Goal: Task Accomplishment & Management: Use online tool/utility

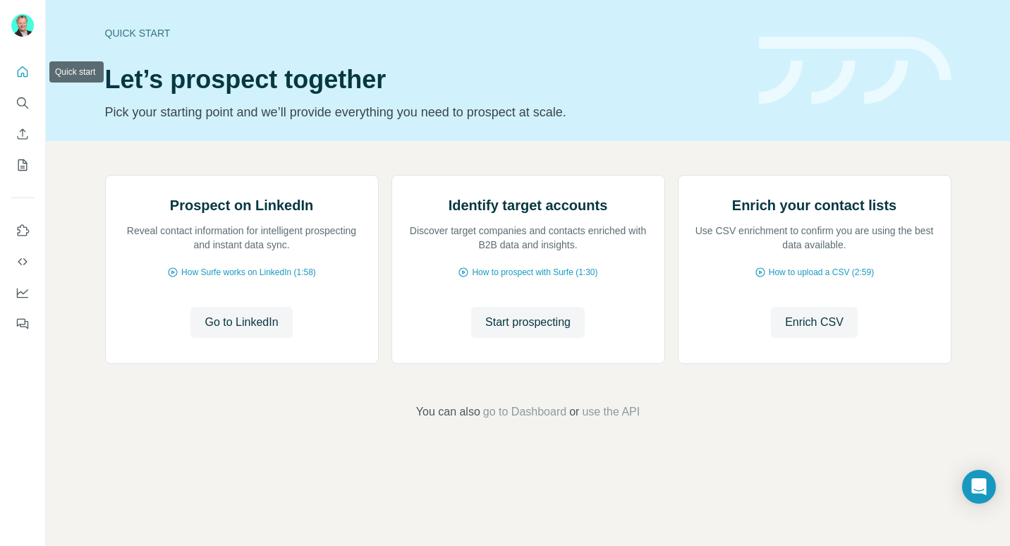
click at [21, 69] on icon "Quick start" at bounding box center [23, 72] width 14 height 14
click at [24, 233] on icon "Use Surfe on LinkedIn" at bounding box center [23, 231] width 14 height 14
click at [23, 68] on icon "Quick start" at bounding box center [23, 71] width 11 height 11
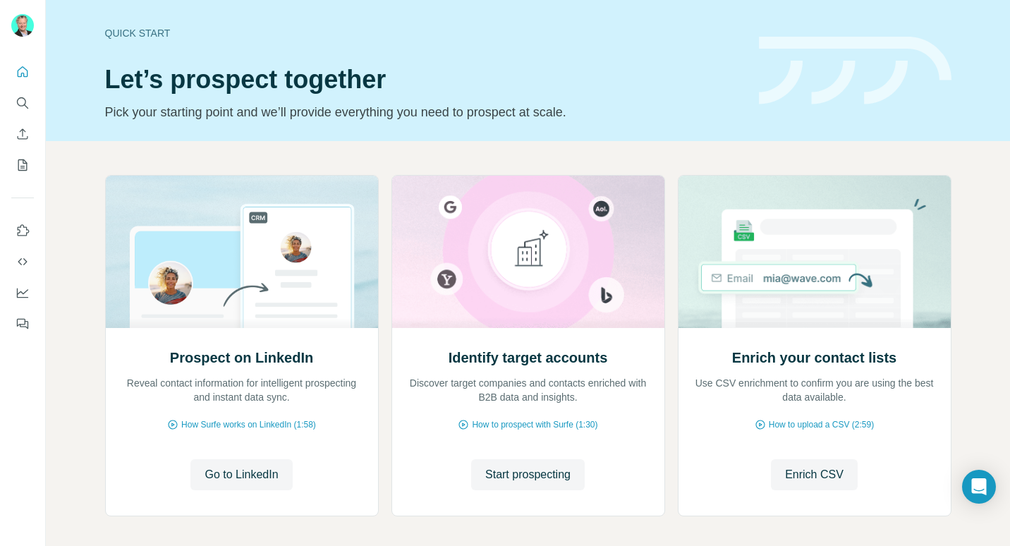
scroll to position [61, 0]
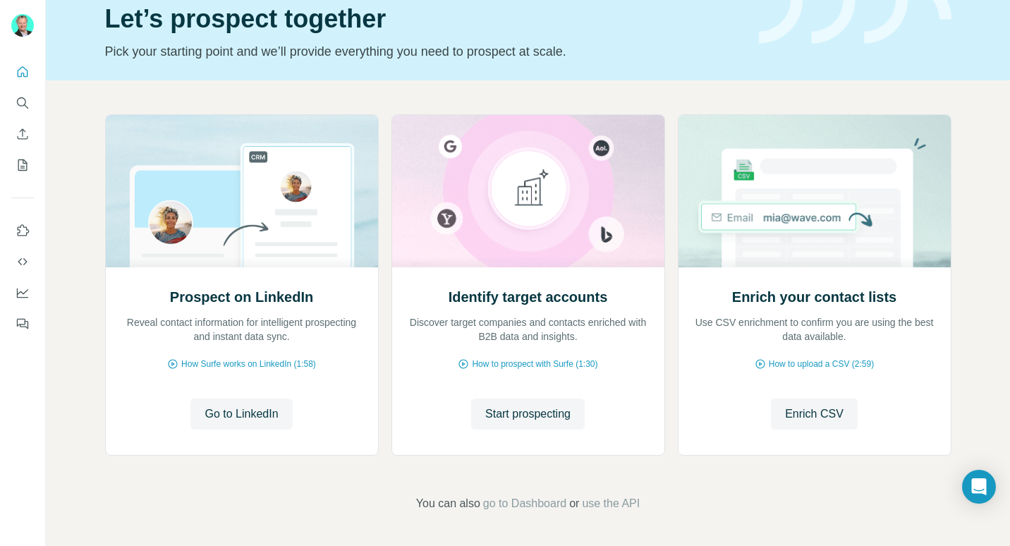
click at [531, 415] on span "Start prospecting" at bounding box center [527, 414] width 85 height 17
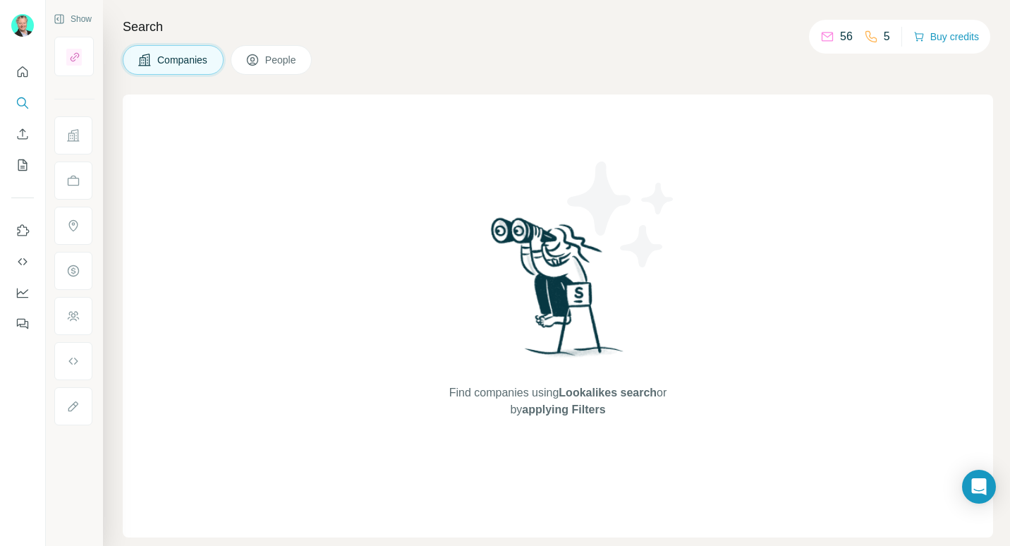
click at [289, 64] on span "People" at bounding box center [281, 60] width 32 height 14
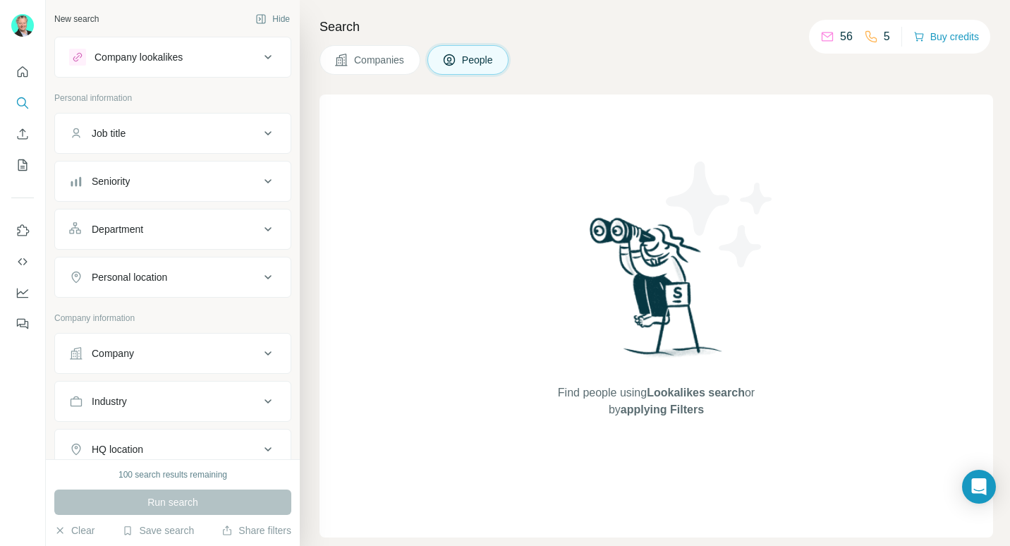
click at [157, 55] on div "Company lookalikes" at bounding box center [139, 57] width 88 height 14
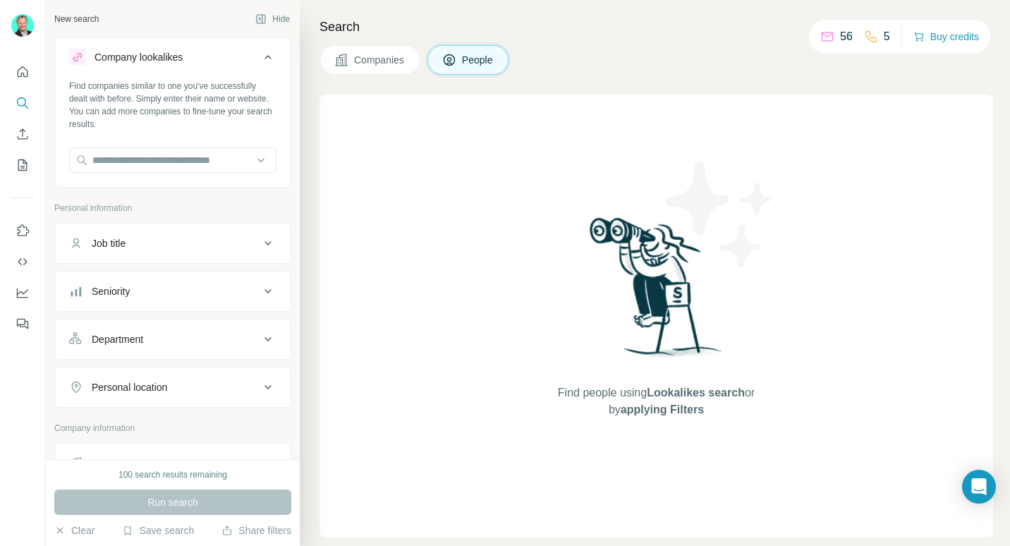
click at [947, 38] on button "Buy credits" at bounding box center [947, 37] width 66 height 20
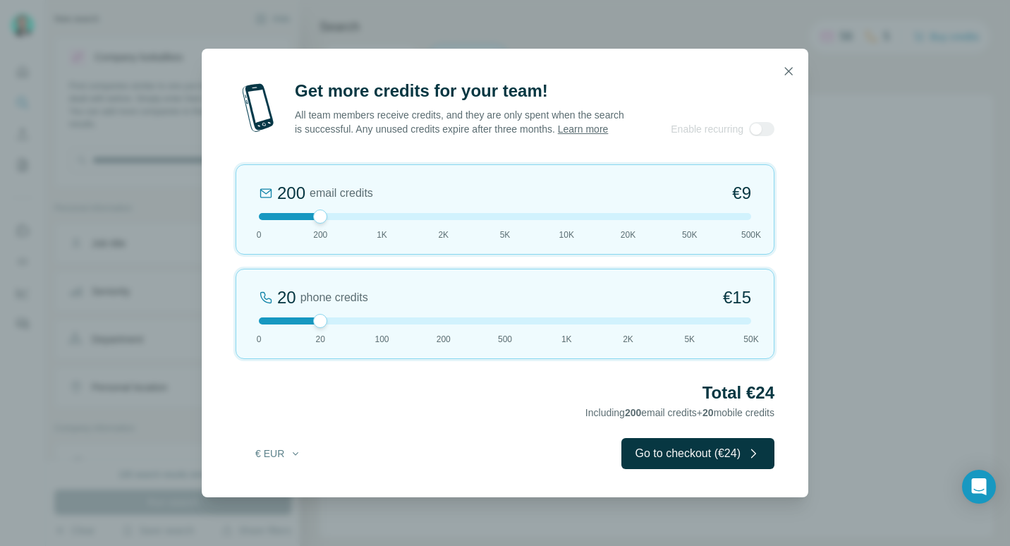
click at [789, 64] on icon "button" at bounding box center [789, 71] width 14 height 14
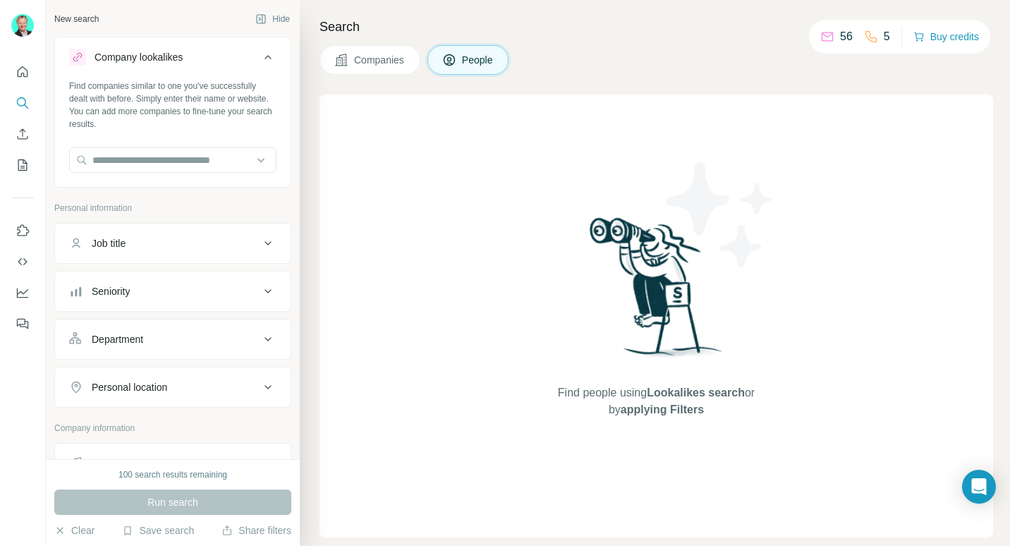
click at [473, 60] on span "People" at bounding box center [478, 60] width 32 height 14
click at [178, 159] on input "text" at bounding box center [172, 159] width 207 height 25
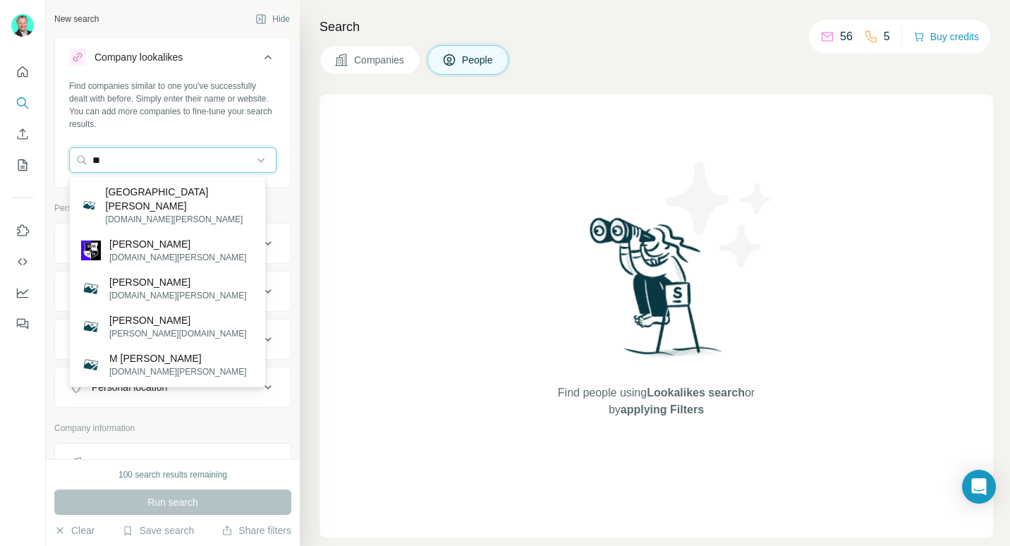
type input "*"
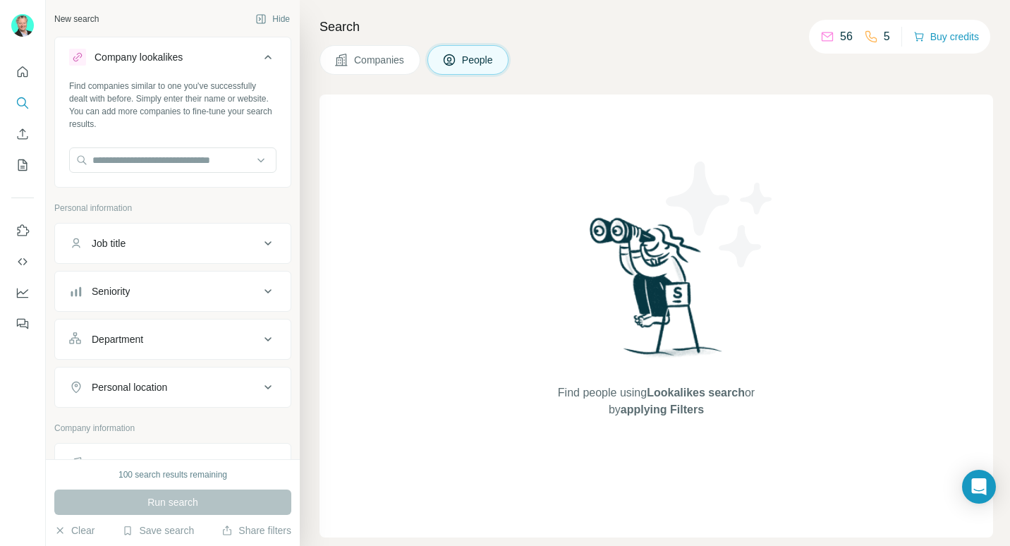
click at [342, 206] on div "Find people using Lookalikes search or by applying Filters" at bounding box center [657, 316] width 674 height 443
click at [178, 160] on input "text" at bounding box center [172, 159] width 207 height 25
type input "*"
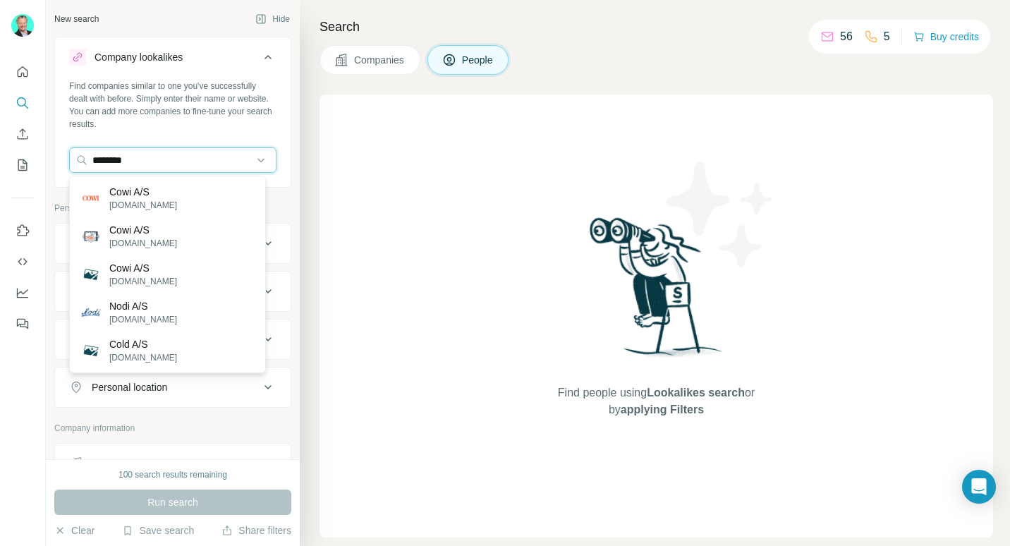
type input "********"
click at [131, 201] on p "cowi.com" at bounding box center [143, 205] width 68 height 13
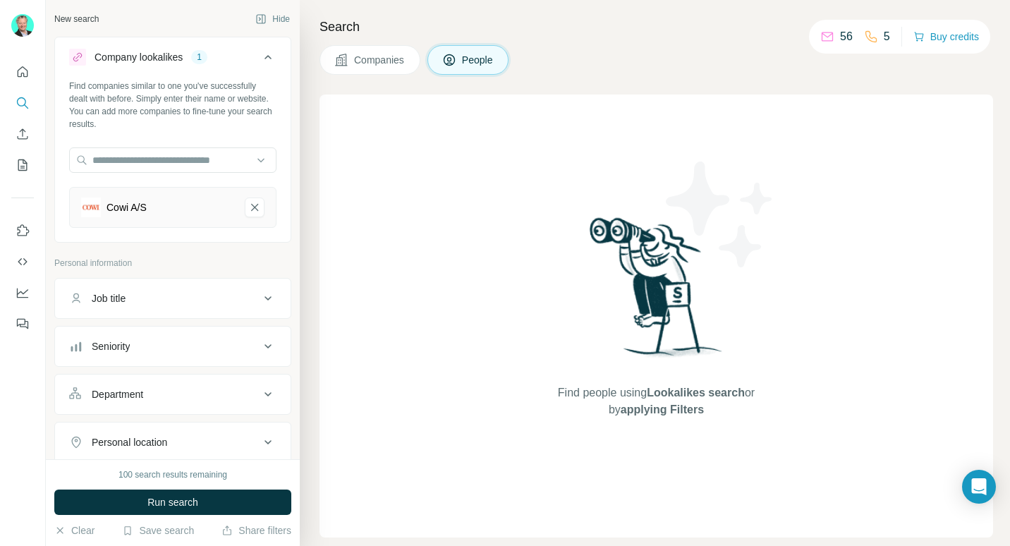
click at [142, 301] on div "Job title" at bounding box center [164, 298] width 190 height 14
click at [476, 59] on span "People" at bounding box center [478, 60] width 32 height 14
click at [164, 157] on input "text" at bounding box center [172, 159] width 207 height 25
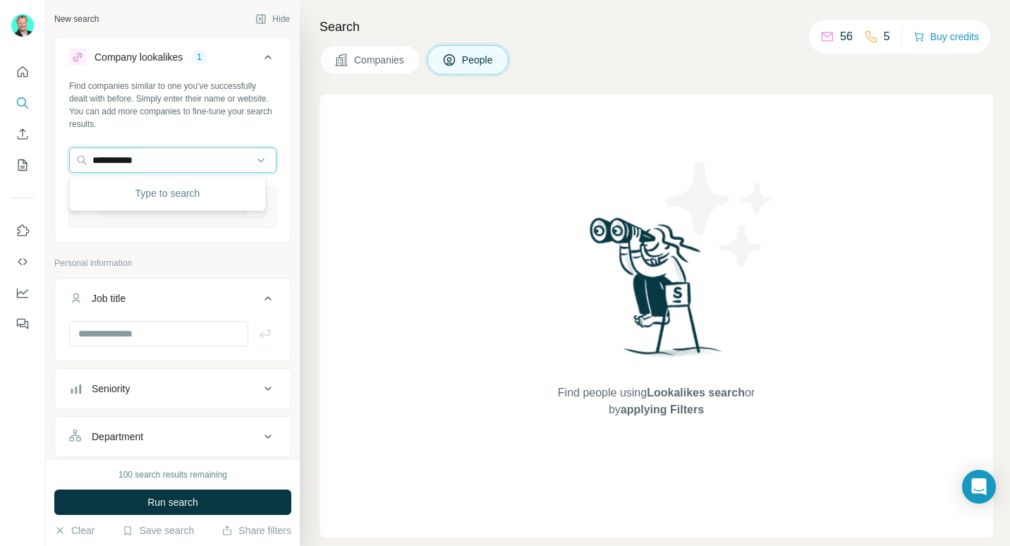
type input "**********"
